Goal: Task Accomplishment & Management: Use online tool/utility

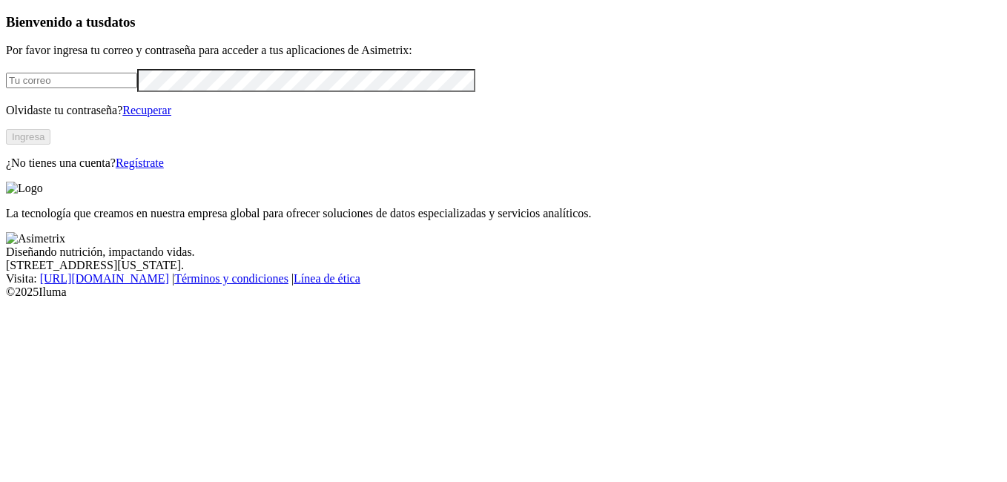
type input "[EMAIL_ADDRESS][PERSON_NAME][DOMAIN_NAME]"
click at [50, 145] on button "Ingresa" at bounding box center [28, 137] width 44 height 16
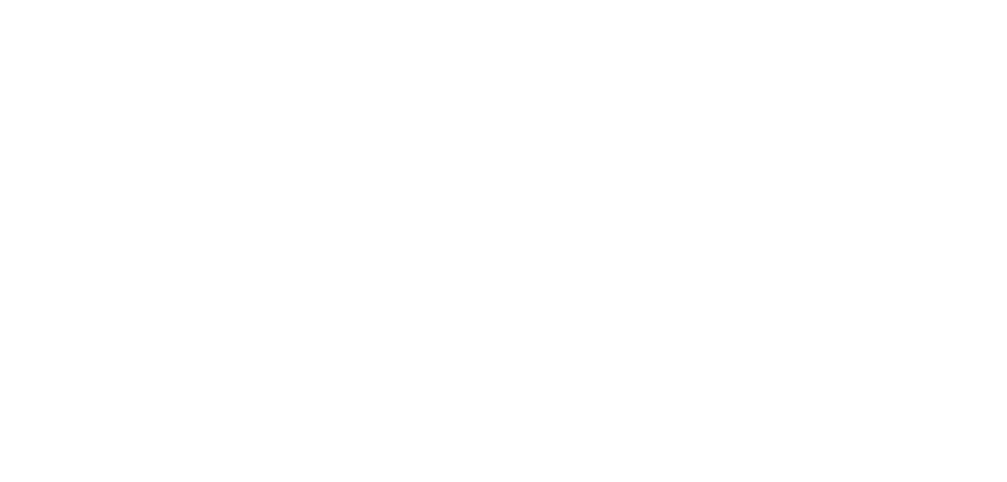
drag, startPoint x: 1006, startPoint y: 218, endPoint x: 964, endPoint y: 224, distance: 42.7
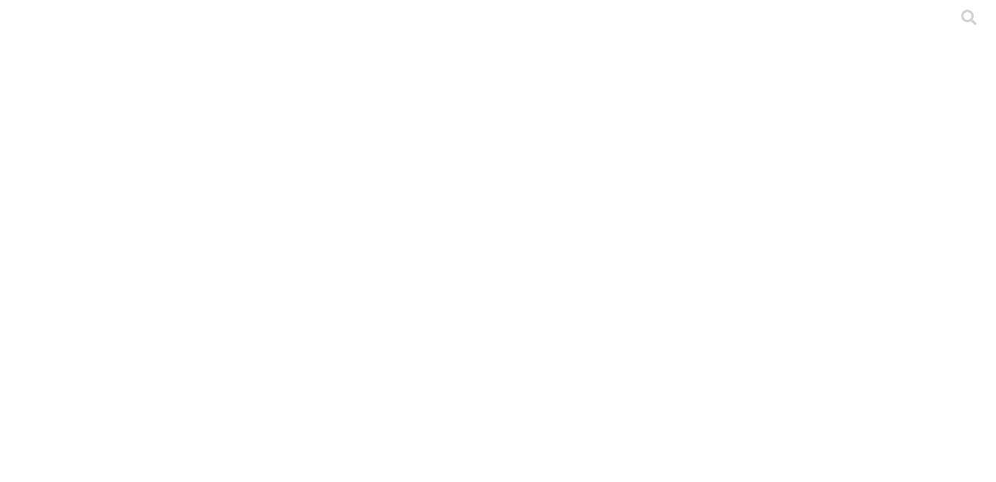
scroll to position [421, 0]
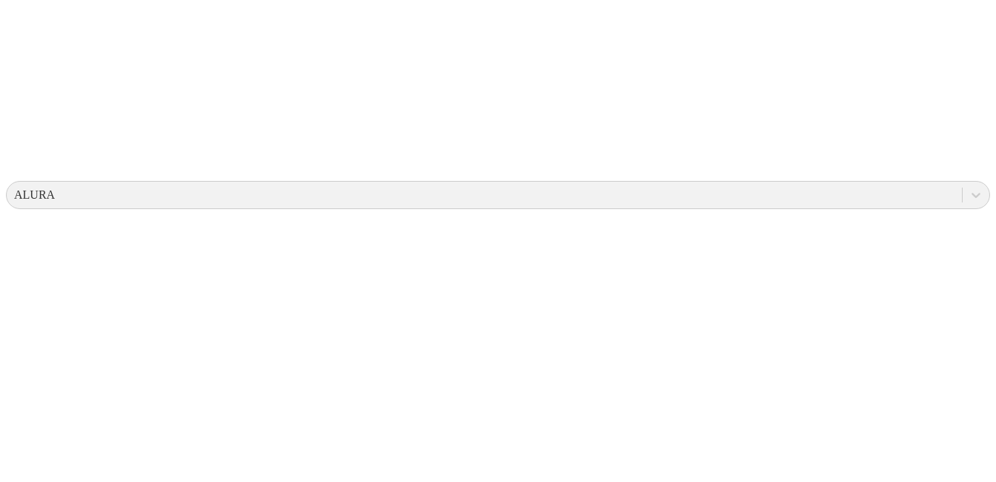
scroll to position [0, 0]
